Goal: Check status: Check status

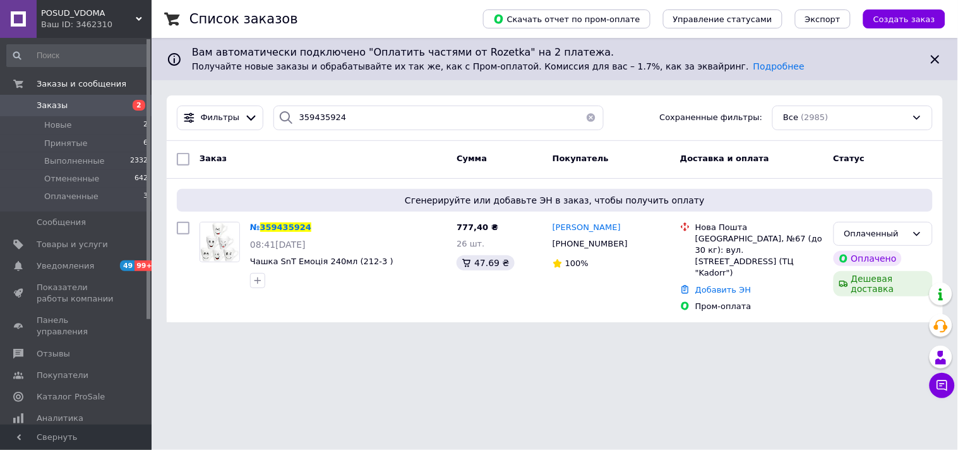
type input "359435924"
click at [294, 222] on span "359435924" at bounding box center [285, 226] width 51 height 9
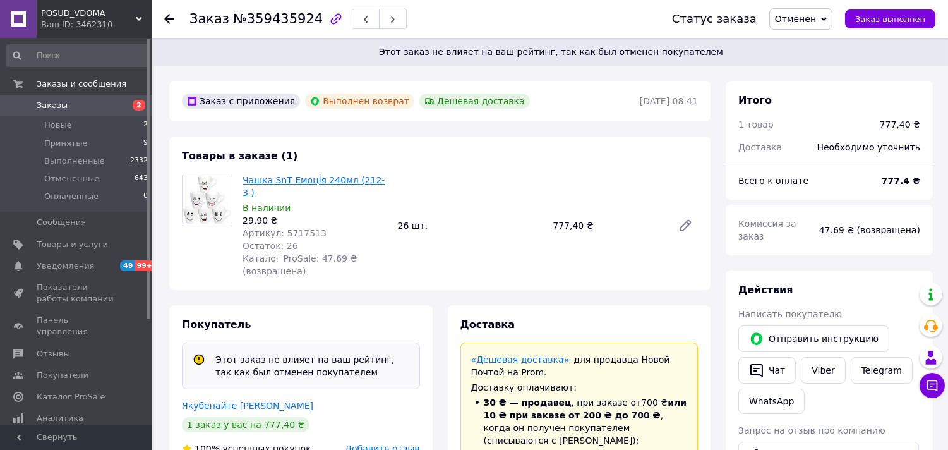
click at [293, 177] on link "Чашка SnT Емоція 240мл (212-3 )" at bounding box center [313, 186] width 142 height 23
click at [104, 107] on span "Заказы" at bounding box center [77, 105] width 80 height 11
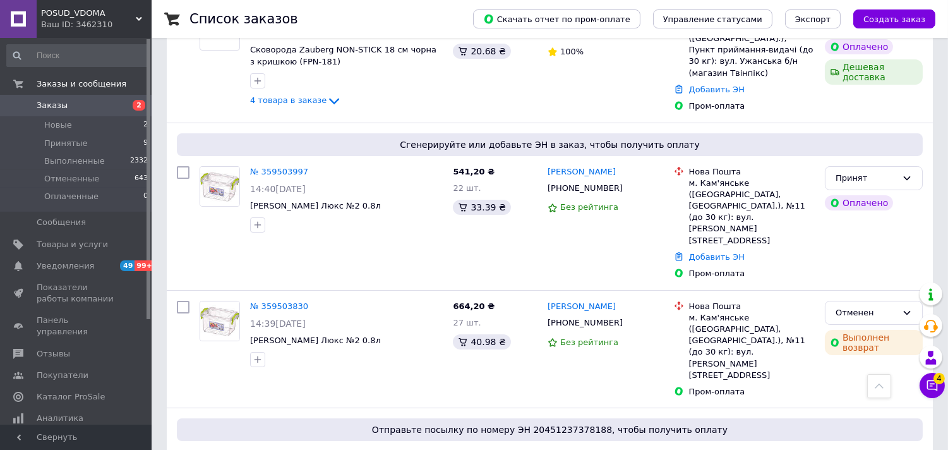
scroll to position [210, 0]
click at [131, 29] on div "Ваш ID: 3462310" at bounding box center [96, 24] width 111 height 11
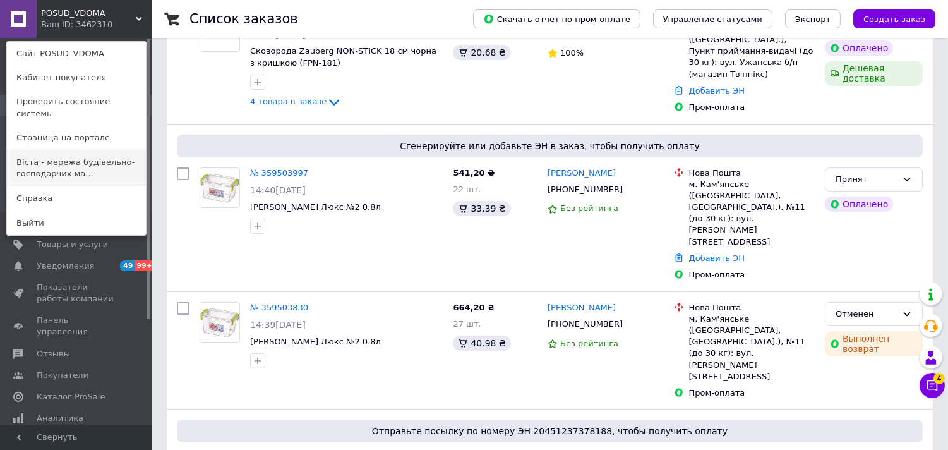
click at [102, 165] on link "Віста - мережа будівельно-господарчих ма..." at bounding box center [76, 167] width 139 height 35
